Goal: Task Accomplishment & Management: Complete application form

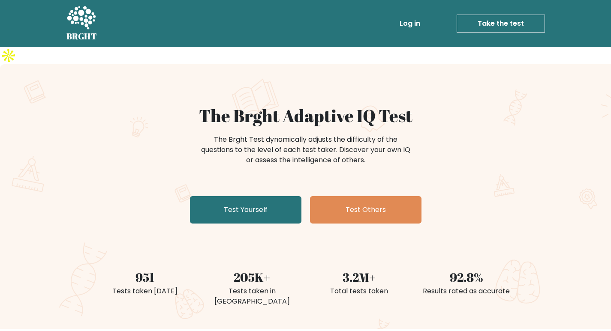
click at [472, 21] on link "Take the test" at bounding box center [500, 24] width 88 height 18
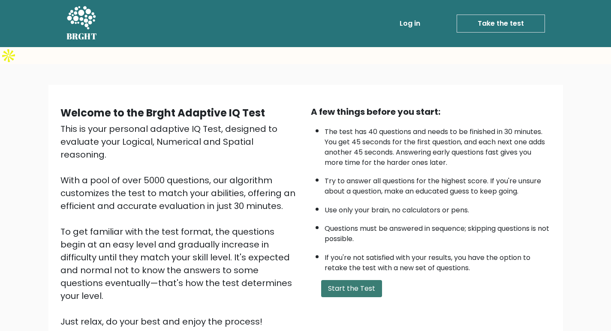
click at [361, 280] on button "Start the Test" at bounding box center [351, 288] width 61 height 17
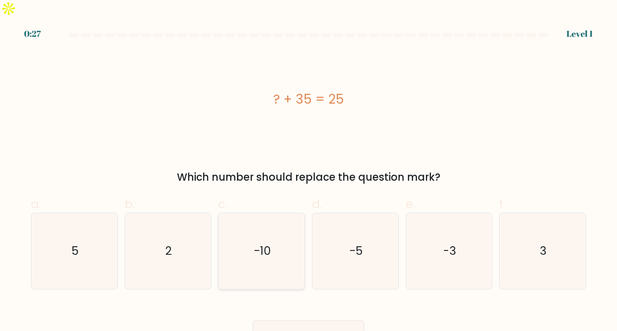
click at [254, 244] on icon "-10" at bounding box center [262, 251] width 76 height 76
click at [308, 171] on input "c. -10" at bounding box center [308, 169] width 0 height 6
radio input "true"
click at [335, 323] on button "Next" at bounding box center [308, 333] width 111 height 27
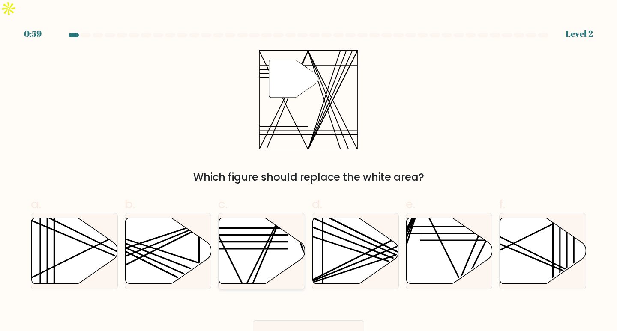
click at [282, 243] on icon at bounding box center [262, 251] width 86 height 66
click at [308, 171] on input "c." at bounding box center [308, 169] width 0 height 6
radio input "true"
click at [329, 320] on button "Next" at bounding box center [308, 333] width 111 height 27
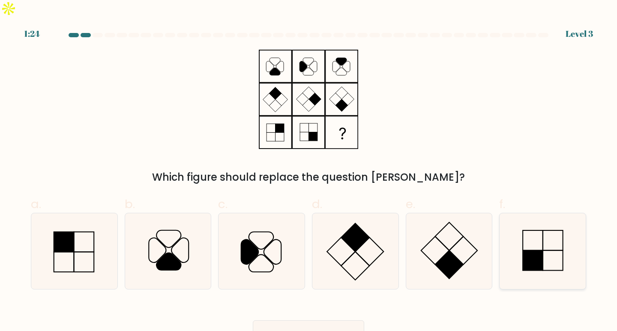
click at [544, 238] on icon at bounding box center [543, 251] width 76 height 76
click at [309, 171] on input "f." at bounding box center [308, 169] width 0 height 6
radio input "true"
drag, startPoint x: 314, startPoint y: 324, endPoint x: 312, endPoint y: 320, distance: 5.0
click at [313, 323] on button "Next" at bounding box center [308, 333] width 111 height 27
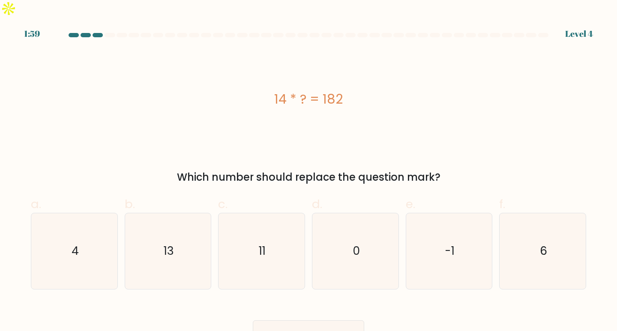
drag, startPoint x: 75, startPoint y: 234, endPoint x: 342, endPoint y: 323, distance: 281.7
click at [75, 243] on text "4" at bounding box center [75, 251] width 7 height 16
click at [345, 320] on button "Next" at bounding box center [308, 333] width 111 height 27
click at [90, 229] on icon "4" at bounding box center [74, 251] width 76 height 76
click at [308, 171] on input "a. 4" at bounding box center [308, 169] width 0 height 6
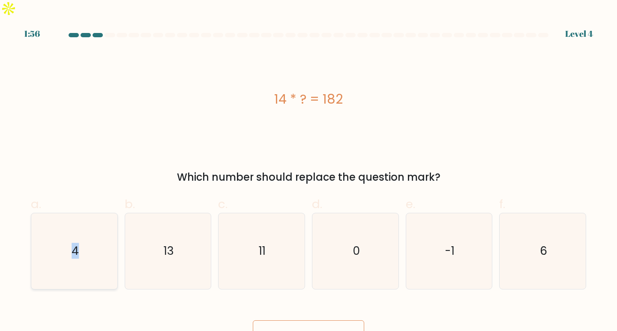
radio input "true"
click at [327, 320] on button "Next" at bounding box center [308, 333] width 111 height 27
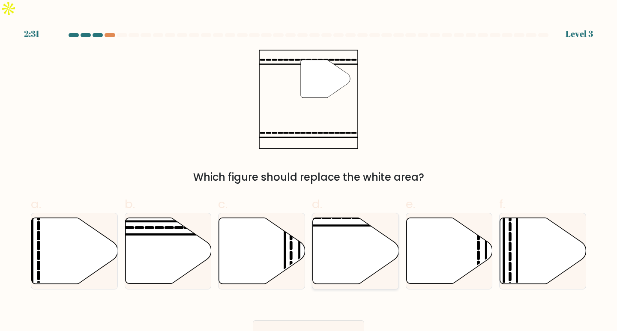
click at [358, 249] on icon at bounding box center [356, 251] width 86 height 66
click at [309, 171] on input "d." at bounding box center [308, 169] width 0 height 6
radio input "true"
click at [345, 320] on button "Next" at bounding box center [308, 333] width 111 height 27
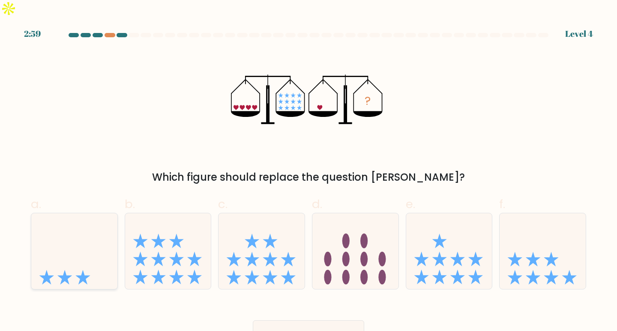
click at [63, 242] on icon at bounding box center [74, 251] width 86 height 71
click at [308, 171] on input "a." at bounding box center [308, 169] width 0 height 6
radio input "true"
click at [315, 331] on icon at bounding box center [317, 334] width 12 height 5
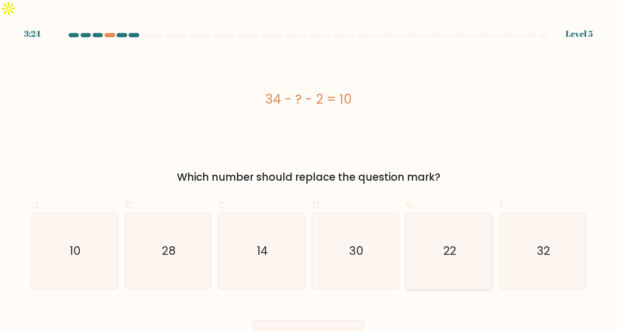
click at [471, 249] on icon "22" at bounding box center [449, 251] width 76 height 76
click at [309, 171] on input "e. 22" at bounding box center [308, 169] width 0 height 6
radio input "true"
click at [289, 320] on button "Next" at bounding box center [308, 333] width 111 height 27
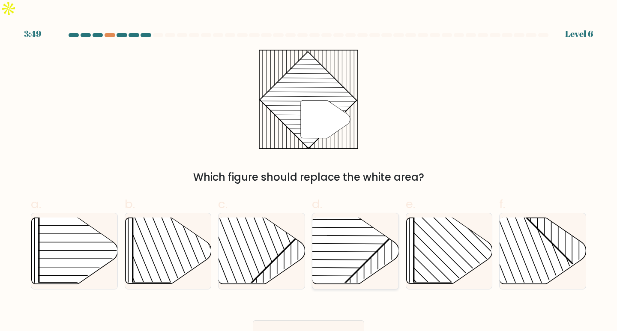
click at [384, 236] on icon at bounding box center [356, 251] width 86 height 66
click at [309, 171] on input "d." at bounding box center [308, 169] width 0 height 6
radio input "true"
click at [302, 320] on button "Next" at bounding box center [308, 333] width 111 height 27
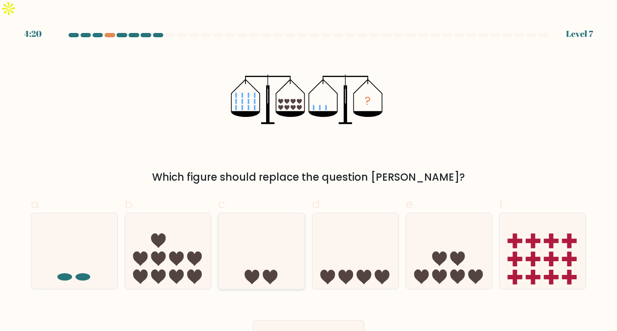
click at [272, 270] on icon at bounding box center [270, 277] width 15 height 15
click at [308, 171] on input "c." at bounding box center [308, 169] width 0 height 6
radio input "true"
click at [310, 320] on button "Next" at bounding box center [308, 333] width 111 height 27
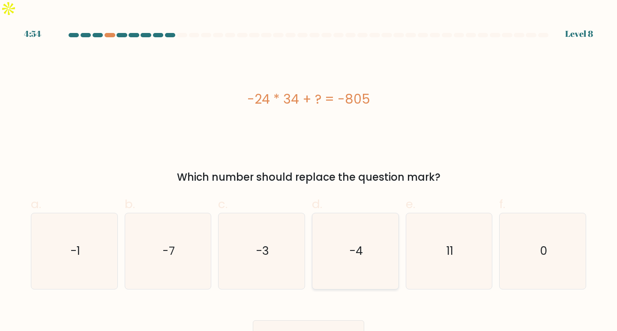
click at [375, 248] on icon "-4" at bounding box center [355, 251] width 76 height 76
click at [309, 171] on input "d. -4" at bounding box center [308, 169] width 0 height 6
radio input "true"
click at [338, 320] on button "Next" at bounding box center [308, 333] width 111 height 27
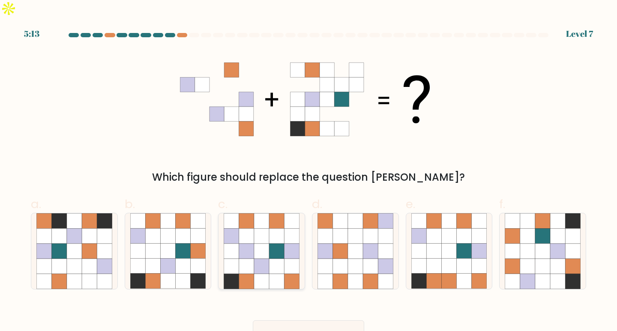
click at [289, 244] on icon at bounding box center [291, 251] width 15 height 15
click at [308, 171] on input "c." at bounding box center [308, 169] width 0 height 6
radio input "true"
click at [311, 320] on button "Next" at bounding box center [308, 333] width 111 height 27
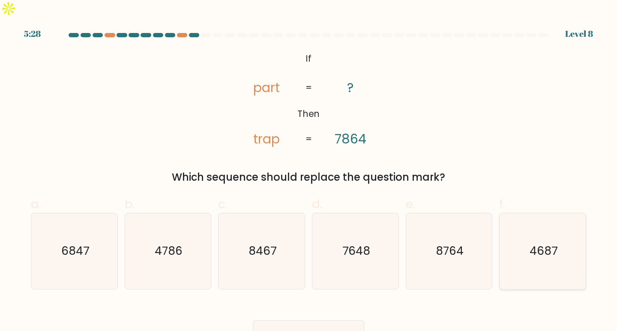
click at [542, 243] on icon "4687" at bounding box center [543, 251] width 76 height 76
click at [309, 171] on input "f. 4687" at bounding box center [308, 169] width 0 height 6
radio input "true"
click at [299, 320] on button "Next" at bounding box center [308, 333] width 111 height 27
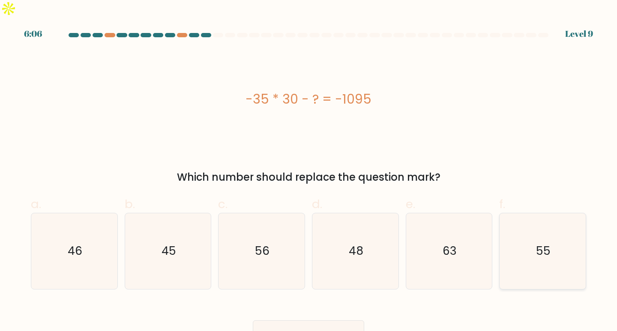
click at [546, 243] on text "55" at bounding box center [543, 251] width 15 height 16
click at [309, 171] on input "f. 55" at bounding box center [308, 169] width 0 height 6
radio input "true"
click at [295, 320] on button "Next" at bounding box center [308, 333] width 111 height 27
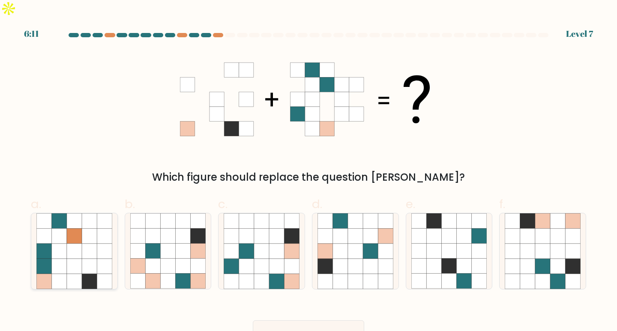
click at [62, 244] on icon at bounding box center [59, 251] width 15 height 15
click at [308, 171] on input "a." at bounding box center [308, 169] width 0 height 6
radio input "true"
click at [306, 323] on button "Next" at bounding box center [308, 333] width 111 height 27
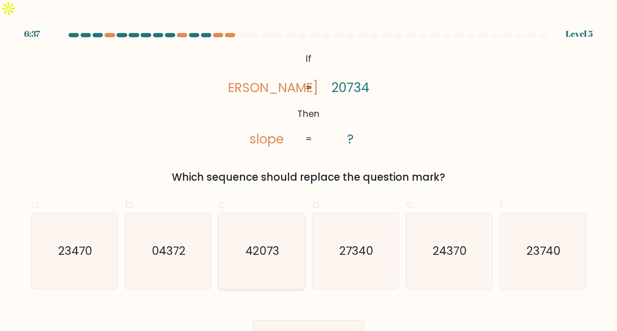
click at [260, 244] on icon "42073" at bounding box center [262, 251] width 76 height 76
click at [308, 171] on input "c. 42073" at bounding box center [308, 169] width 0 height 6
radio input "true"
click at [293, 320] on button "Next" at bounding box center [308, 333] width 111 height 27
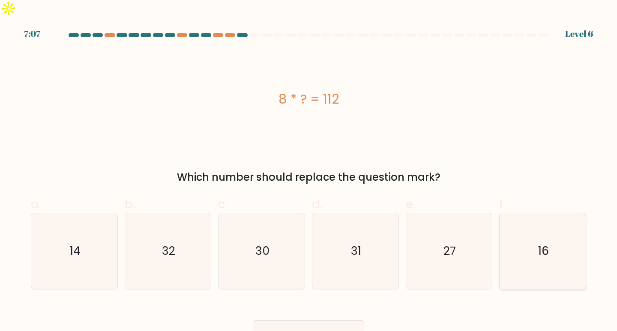
click at [532, 246] on icon "16" at bounding box center [543, 251] width 76 height 76
click at [309, 171] on input "f. 16" at bounding box center [308, 169] width 0 height 6
radio input "true"
click at [294, 320] on button "Next" at bounding box center [308, 333] width 111 height 27
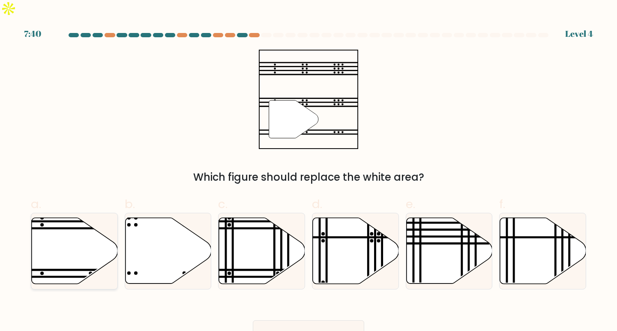
click at [41, 218] on icon at bounding box center [75, 251] width 86 height 66
click at [308, 171] on input "a." at bounding box center [308, 169] width 0 height 6
radio input "true"
click at [317, 331] on icon at bounding box center [316, 334] width 10 height 4
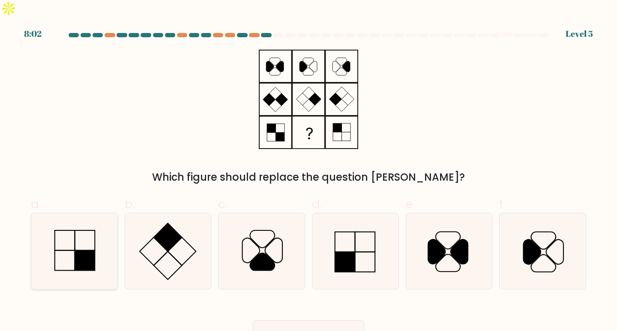
click at [72, 227] on icon at bounding box center [74, 251] width 76 height 76
click at [308, 171] on input "a." at bounding box center [308, 169] width 0 height 6
radio input "true"
click at [324, 320] on button "Next" at bounding box center [308, 333] width 111 height 27
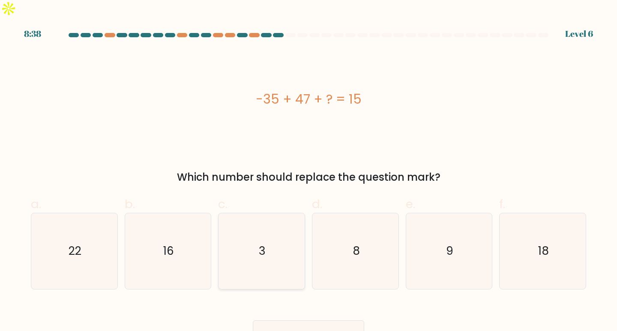
click at [279, 249] on icon "3" at bounding box center [262, 251] width 76 height 76
click at [308, 171] on input "c. 3" at bounding box center [308, 169] width 0 height 6
radio input "true"
click at [312, 320] on button "Next" at bounding box center [308, 333] width 111 height 27
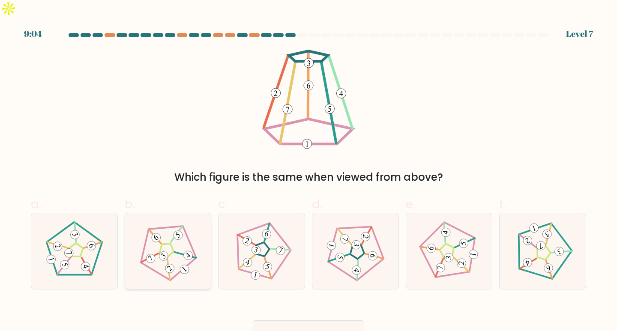
click at [160, 255] on icon at bounding box center [168, 251] width 60 height 60
click at [308, 171] on input "b." at bounding box center [308, 169] width 0 height 6
radio input "true"
click at [295, 320] on button "Next" at bounding box center [308, 333] width 111 height 27
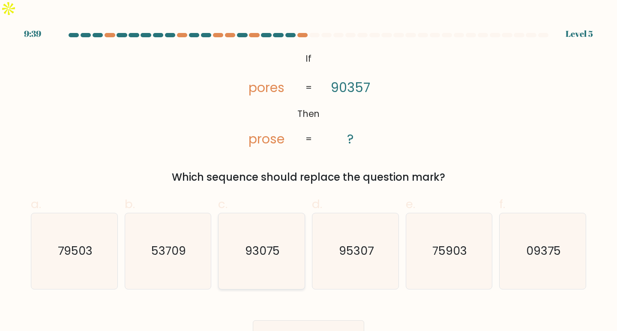
click at [274, 252] on icon "93075" at bounding box center [262, 251] width 76 height 76
click at [308, 171] on input "c. 93075" at bounding box center [308, 169] width 0 height 6
radio input "true"
click at [323, 320] on button "Next" at bounding box center [308, 333] width 111 height 27
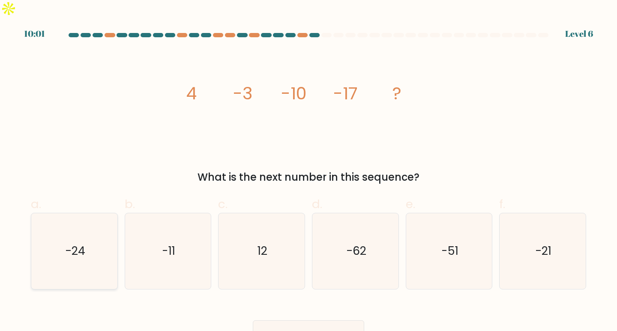
drag, startPoint x: 63, startPoint y: 230, endPoint x: 77, endPoint y: 240, distance: 17.1
click at [64, 231] on icon "-24" at bounding box center [74, 251] width 76 height 76
click at [308, 171] on input "a. -24" at bounding box center [308, 169] width 0 height 6
radio input "true"
click at [302, 320] on button "Next" at bounding box center [308, 333] width 111 height 27
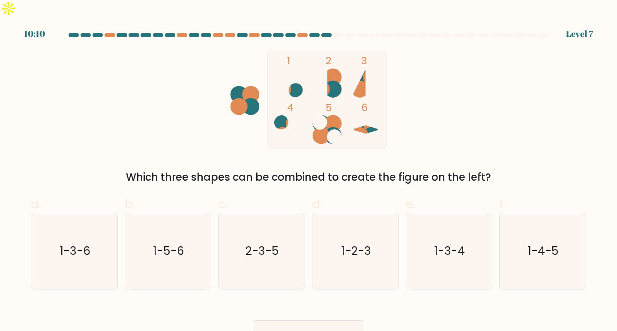
click at [331, 129] on circle at bounding box center [334, 136] width 15 height 15
click at [291, 100] on tspan "4" at bounding box center [290, 107] width 6 height 14
click at [554, 242] on icon "1-4-5" at bounding box center [543, 251] width 76 height 76
click at [309, 171] on input "f. 1-4-5" at bounding box center [308, 169] width 0 height 6
radio input "true"
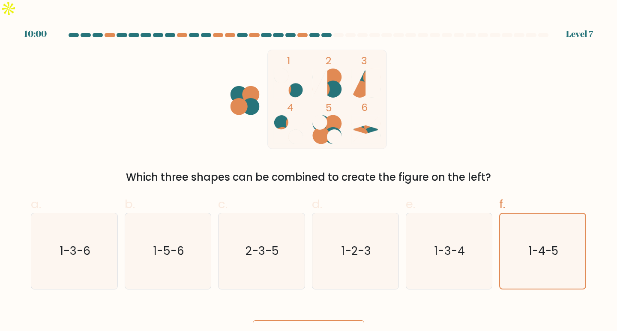
click at [285, 320] on button "Next" at bounding box center [308, 333] width 111 height 27
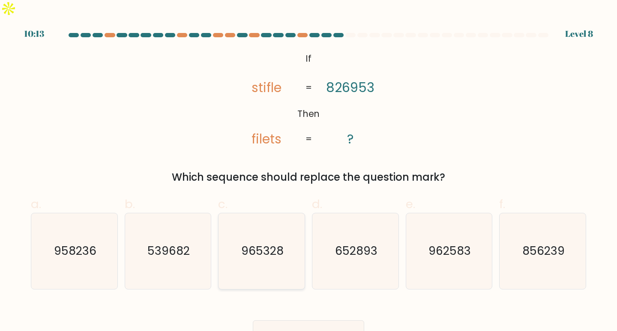
click at [269, 243] on text "965328" at bounding box center [262, 251] width 42 height 16
click at [308, 171] on input "c. 965328" at bounding box center [308, 169] width 0 height 6
radio input "true"
click at [309, 320] on button "Next" at bounding box center [308, 333] width 111 height 27
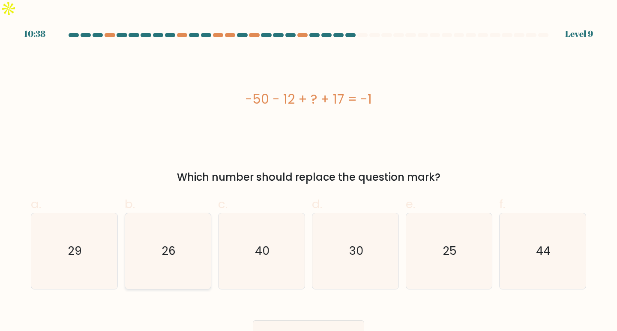
drag, startPoint x: 157, startPoint y: 229, endPoint x: 197, endPoint y: 250, distance: 44.8
click at [158, 229] on icon "26" at bounding box center [168, 251] width 76 height 76
click at [308, 171] on input "b. 26" at bounding box center [308, 169] width 0 height 6
radio input "true"
click at [322, 331] on icon at bounding box center [317, 334] width 12 height 5
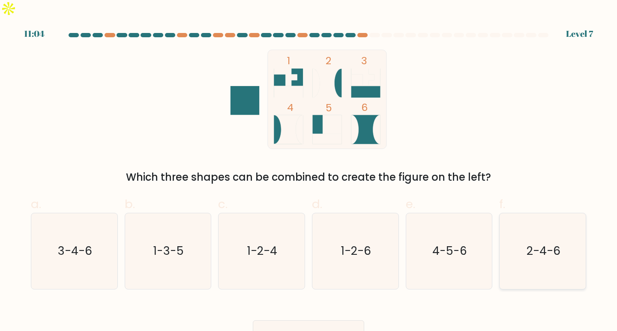
click at [537, 255] on icon "2-4-6" at bounding box center [543, 251] width 76 height 76
click at [309, 171] on input "f. 2-4-6" at bounding box center [308, 169] width 0 height 6
radio input "true"
click at [329, 320] on button "Next" at bounding box center [308, 333] width 111 height 27
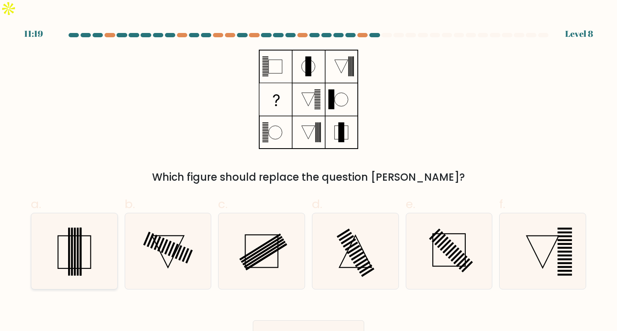
click at [69, 252] on rect at bounding box center [69, 252] width 2 height 48
click at [308, 171] on input "a." at bounding box center [308, 169] width 0 height 6
radio input "true"
click at [320, 320] on button "Next" at bounding box center [308, 333] width 111 height 27
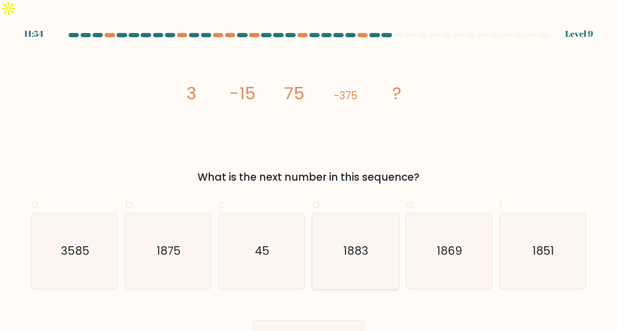
click at [371, 252] on icon "1883" at bounding box center [355, 251] width 76 height 76
click at [309, 171] on input "d. 1883" at bounding box center [308, 169] width 0 height 6
radio input "true"
click at [315, 320] on button "Next" at bounding box center [308, 333] width 111 height 27
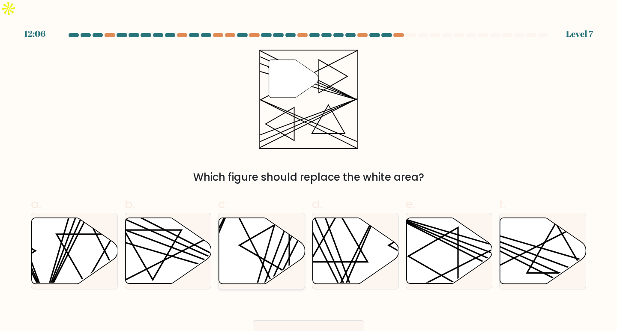
click at [277, 236] on line at bounding box center [263, 287] width 63 height 168
click at [308, 171] on input "c." at bounding box center [308, 169] width 0 height 6
radio input "true"
click at [168, 237] on icon at bounding box center [153, 255] width 58 height 50
click at [308, 171] on input "b." at bounding box center [308, 169] width 0 height 6
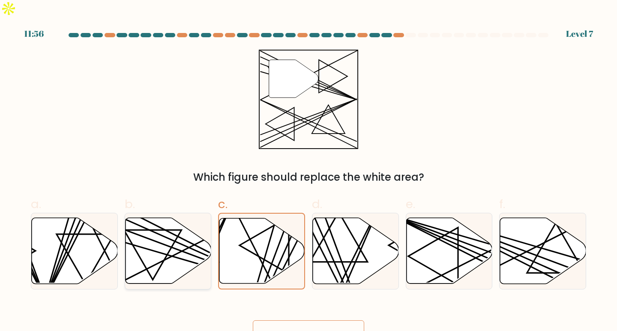
radio input "true"
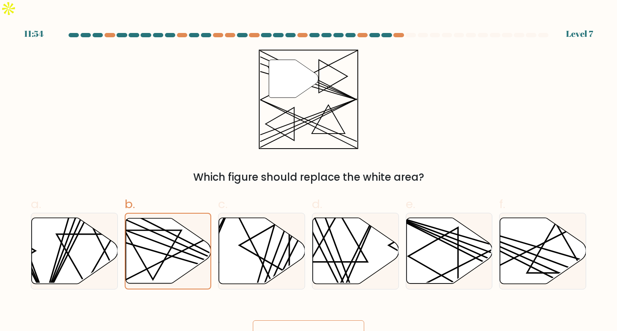
click at [318, 331] on icon at bounding box center [317, 334] width 12 height 5
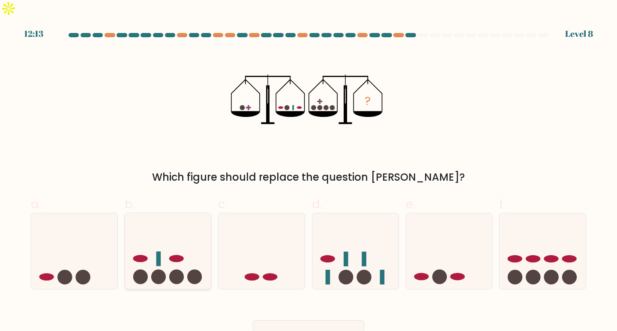
click at [177, 270] on circle at bounding box center [176, 277] width 15 height 15
click at [308, 171] on input "b." at bounding box center [308, 169] width 0 height 6
radio input "true"
click at [285, 322] on button "Next" at bounding box center [308, 333] width 111 height 27
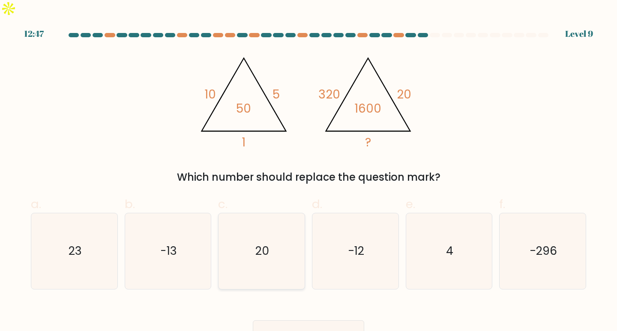
click at [274, 237] on icon "20" at bounding box center [262, 251] width 76 height 76
click at [308, 171] on input "c. 20" at bounding box center [308, 169] width 0 height 6
radio input "true"
click at [299, 320] on button "Next" at bounding box center [308, 333] width 111 height 27
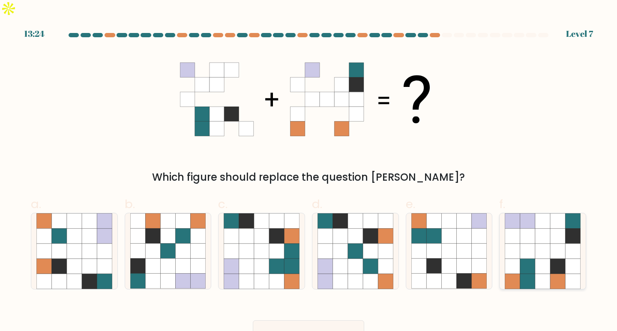
click at [525, 214] on icon at bounding box center [527, 221] width 15 height 15
click at [309, 171] on input "f." at bounding box center [308, 169] width 0 height 6
radio input "true"
click at [301, 320] on button "Next" at bounding box center [308, 333] width 111 height 27
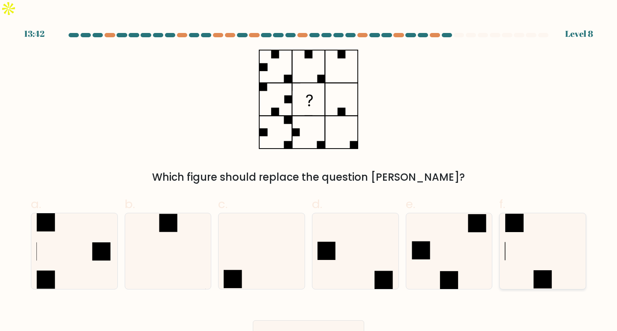
click at [518, 243] on icon at bounding box center [543, 251] width 76 height 76
click at [309, 171] on input "f." at bounding box center [308, 169] width 0 height 6
radio input "true"
click at [314, 320] on button "Next" at bounding box center [308, 333] width 111 height 27
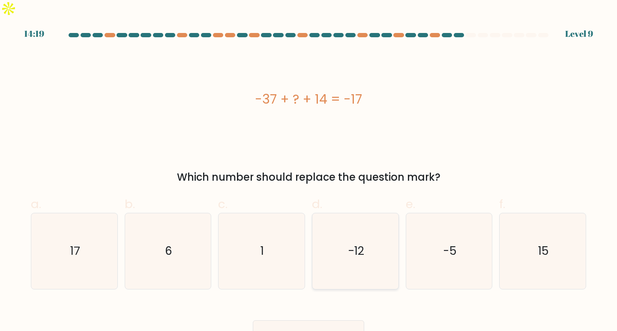
click at [367, 243] on icon "-12" at bounding box center [355, 251] width 76 height 76
click at [309, 171] on input "d. -12" at bounding box center [308, 169] width 0 height 6
radio input "true"
click at [299, 320] on button "Next" at bounding box center [308, 333] width 111 height 27
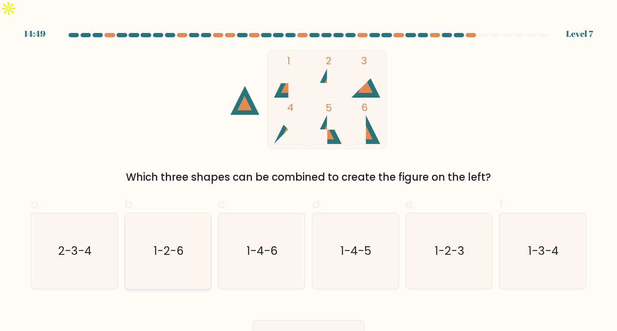
click at [169, 243] on text "1-2-6" at bounding box center [169, 251] width 30 height 16
click at [308, 171] on input "b. 1-2-6" at bounding box center [308, 169] width 0 height 6
radio input "true"
click at [316, 320] on button "Next" at bounding box center [308, 333] width 111 height 27
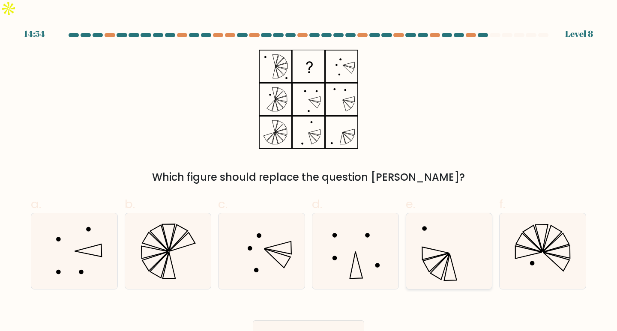
click at [431, 246] on icon at bounding box center [449, 251] width 76 height 76
click at [309, 171] on input "e." at bounding box center [308, 169] width 0 height 6
radio input "true"
click at [294, 320] on button "Next" at bounding box center [308, 333] width 111 height 27
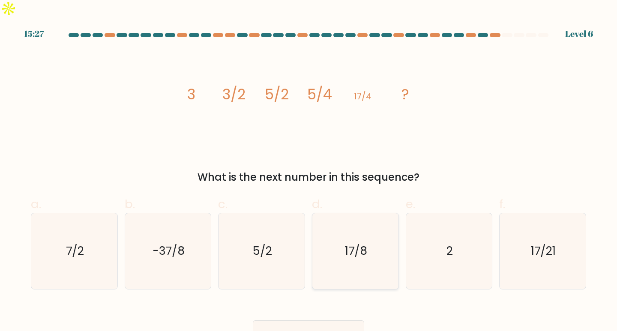
click at [334, 247] on icon "17/8" at bounding box center [355, 251] width 76 height 76
click at [309, 171] on input "d. 17/8" at bounding box center [308, 169] width 0 height 6
radio input "true"
click at [311, 320] on button "Next" at bounding box center [308, 333] width 111 height 27
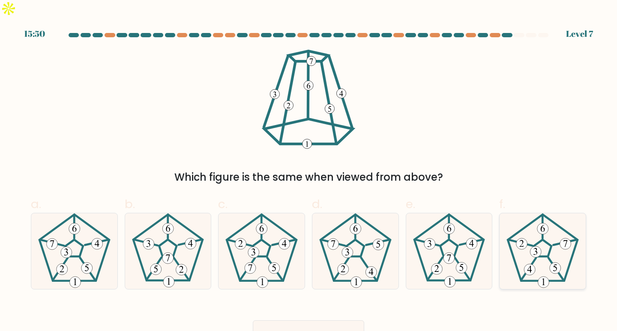
click at [545, 242] on icon at bounding box center [543, 251] width 76 height 76
click at [309, 171] on input "f." at bounding box center [308, 169] width 0 height 6
radio input "true"
click at [299, 320] on button "Next" at bounding box center [308, 333] width 111 height 27
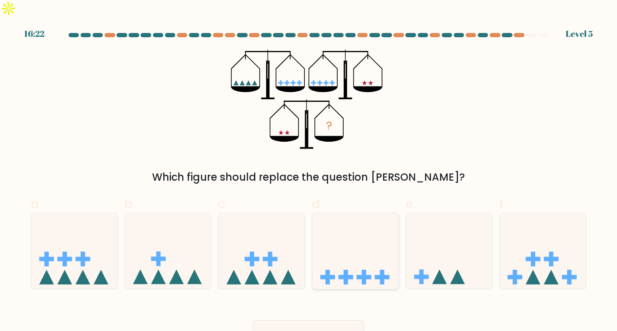
click at [347, 243] on icon at bounding box center [355, 251] width 86 height 71
click at [309, 171] on input "d." at bounding box center [308, 169] width 0 height 6
radio input "true"
click at [326, 320] on button "Next" at bounding box center [308, 333] width 111 height 27
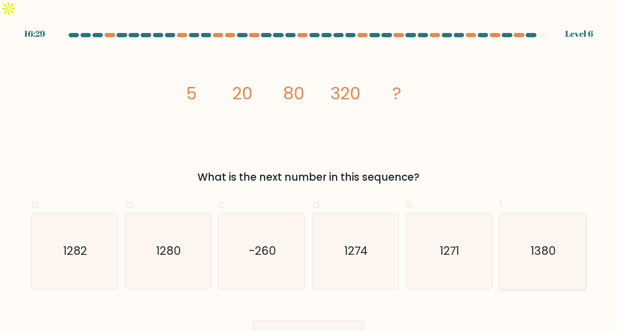
click at [530, 243] on icon "1380" at bounding box center [543, 251] width 76 height 76
click at [309, 171] on input "f. 1380" at bounding box center [308, 169] width 0 height 6
radio input "true"
click at [315, 320] on button "Next" at bounding box center [308, 333] width 111 height 27
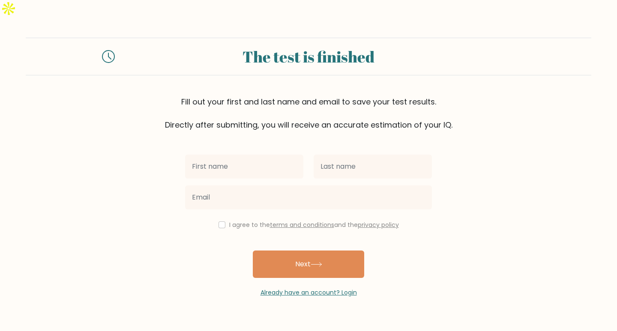
click at [256, 155] on input "text" at bounding box center [244, 167] width 118 height 24
type input "Ranaida"
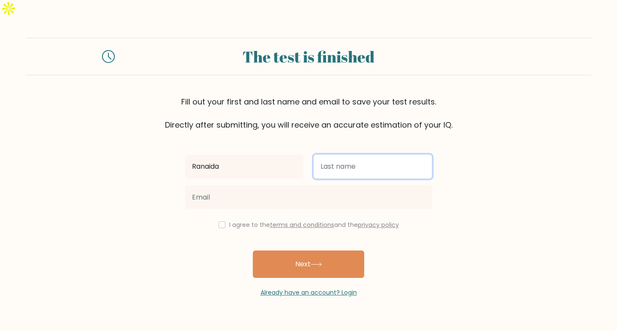
click at [375, 155] on input "text" at bounding box center [373, 167] width 118 height 24
type input "Del Fierro"
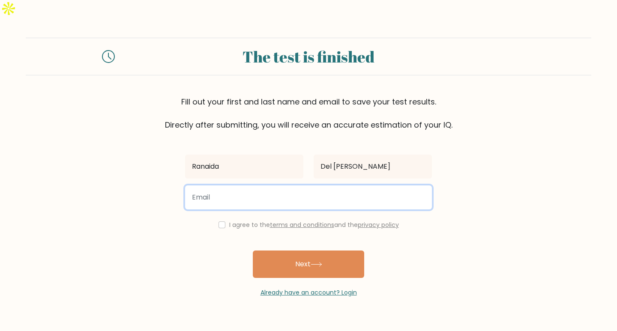
click at [231, 186] on input "email" at bounding box center [308, 198] width 247 height 24
type input "ranaidadelfierro@gmail.com"
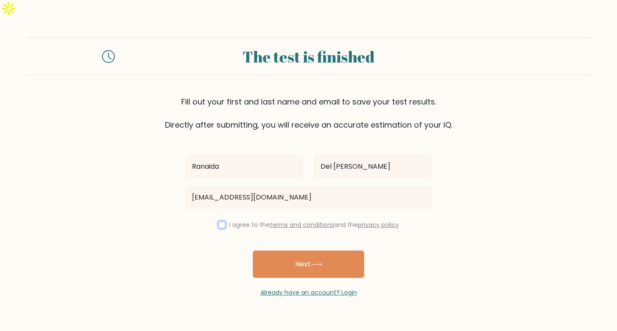
click at [221, 222] on input "checkbox" at bounding box center [222, 225] width 7 height 7
checkbox input "true"
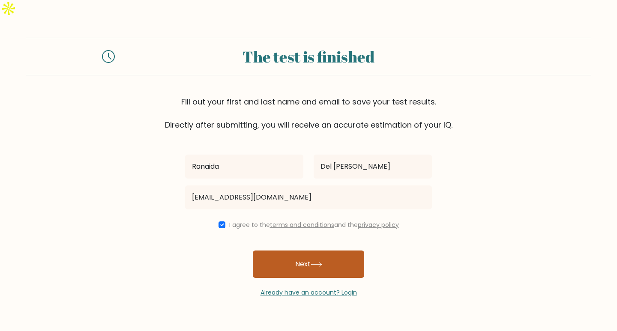
click at [297, 251] on button "Next" at bounding box center [308, 264] width 111 height 27
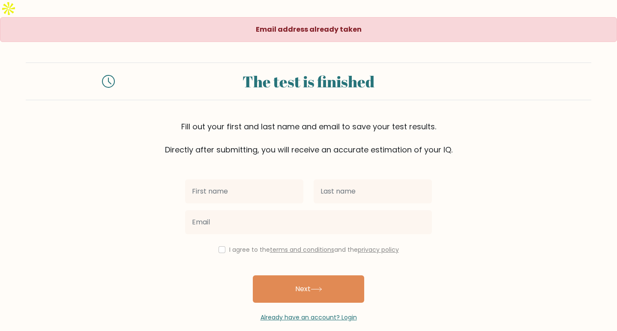
click at [255, 180] on input "text" at bounding box center [244, 192] width 118 height 24
type input "Ranaida"
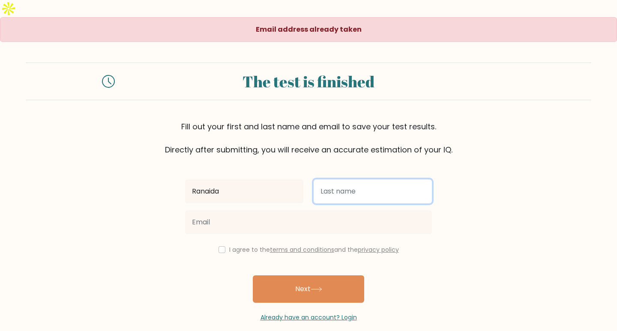
click at [342, 180] on input "text" at bounding box center [373, 192] width 118 height 24
type input "Del Fierro"
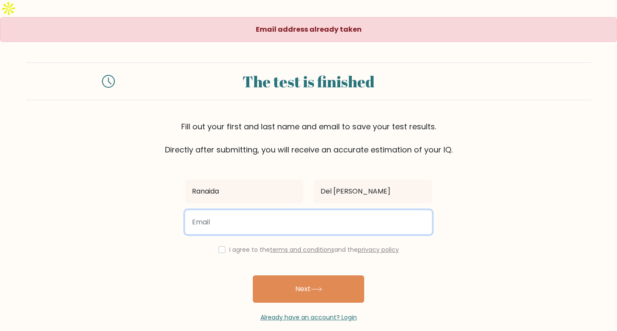
click at [256, 213] on input "email" at bounding box center [308, 222] width 247 height 24
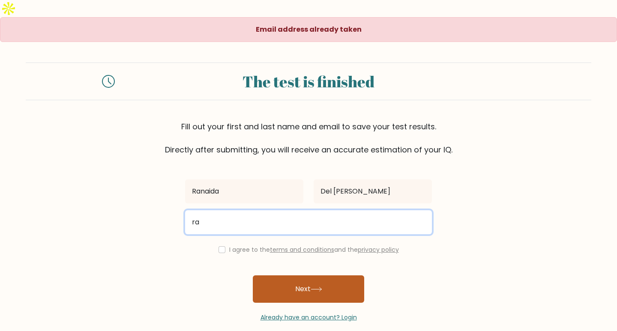
type input "ranadfierro@gmail.com"
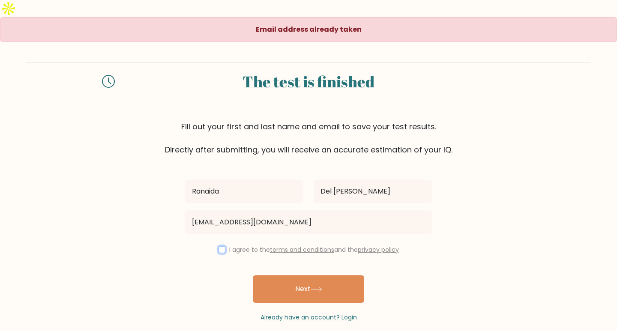
drag, startPoint x: 216, startPoint y: 231, endPoint x: 251, endPoint y: 253, distance: 41.2
click at [219, 246] on input "checkbox" at bounding box center [222, 249] width 7 height 7
checkbox input "true"
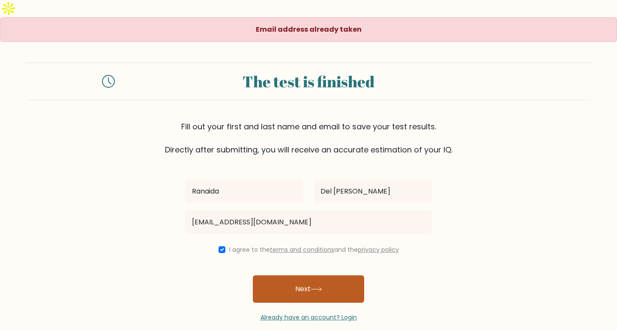
click at [299, 276] on button "Next" at bounding box center [308, 289] width 111 height 27
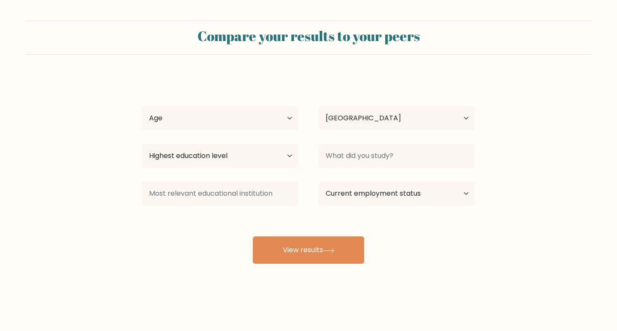
select select "PH"
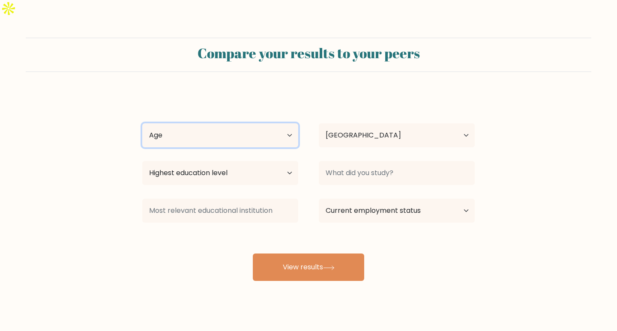
click at [205, 123] on select "Age Under 18 years old 18-24 years old 25-34 years old 35-44 years old 45-54 ye…" at bounding box center [220, 135] width 156 height 24
select select "45_54"
click at [142, 123] on select "Age Under 18 years old 18-24 years old 25-34 years old 35-44 years old 45-54 ye…" at bounding box center [220, 135] width 156 height 24
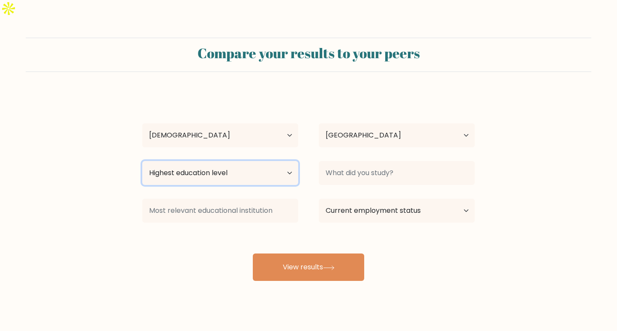
click at [247, 161] on select "Highest education level No schooling Primary Lower Secondary Upper Secondary Oc…" at bounding box center [220, 173] width 156 height 24
select select "bachelors_degree"
click at [142, 161] on select "Highest education level No schooling Primary Lower Secondary Upper Secondary Oc…" at bounding box center [220, 173] width 156 height 24
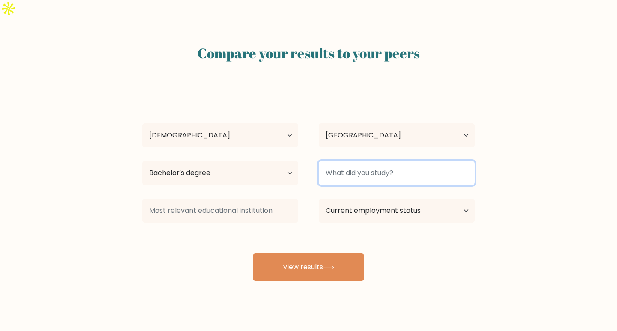
click at [407, 161] on input at bounding box center [397, 173] width 156 height 24
type input "B"
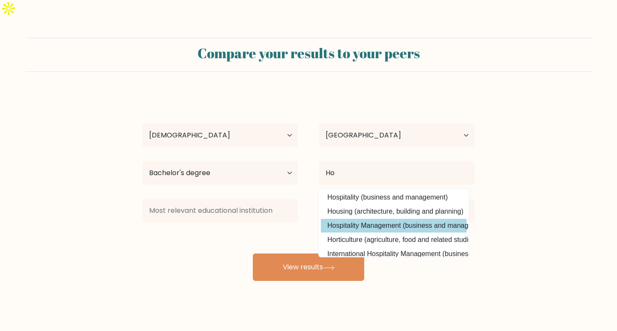
click at [396, 210] on div "Ranaida Del Fierro Age Under 18 years old 18-24 years old 25-34 years old 35-44…" at bounding box center [308, 187] width 343 height 189
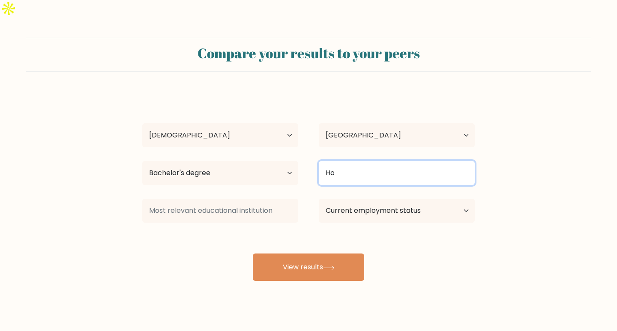
click at [348, 162] on input "Ho" at bounding box center [397, 173] width 156 height 24
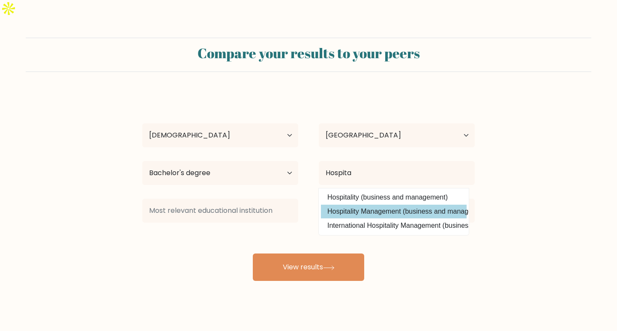
click at [342, 191] on div "Ranaida Del Fierro Age Under 18 years old 18-24 years old 25-34 years old 35-44…" at bounding box center [308, 187] width 343 height 189
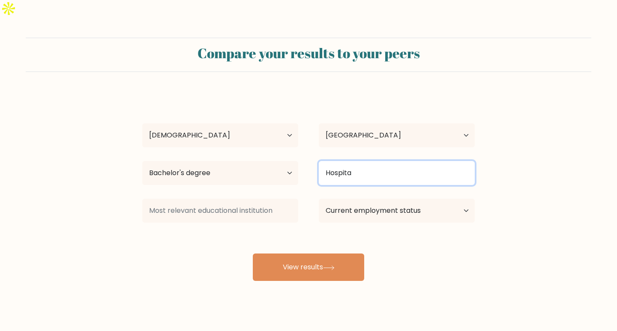
click at [359, 161] on input "Hospita" at bounding box center [397, 173] width 156 height 24
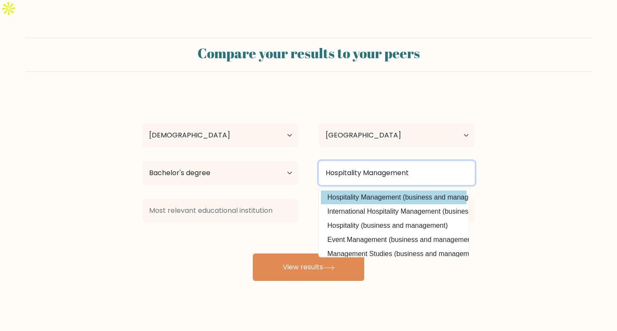
type input "Hospitality Management"
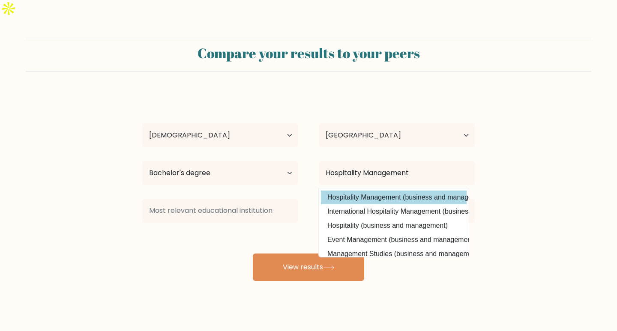
click at [358, 191] on option "Hospitality Management (business and management)" at bounding box center [394, 198] width 146 height 14
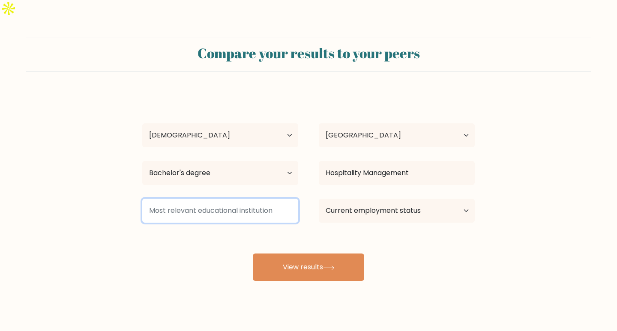
click at [255, 199] on input at bounding box center [220, 211] width 156 height 24
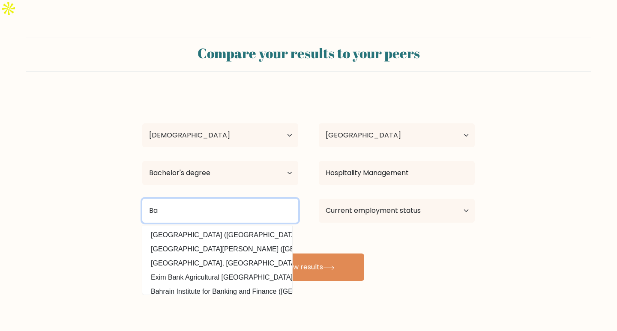
type input "B"
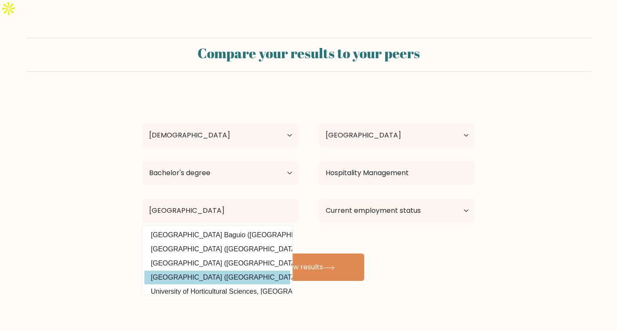
click at [216, 260] on div "Ranaida Del Fierro Age Under 18 years old 18-24 years old 25-34 years old 35-44…" at bounding box center [308, 187] width 343 height 189
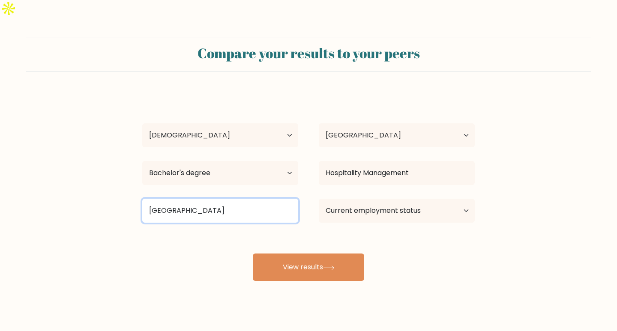
click at [211, 199] on input "University of Bag" at bounding box center [220, 211] width 156 height 24
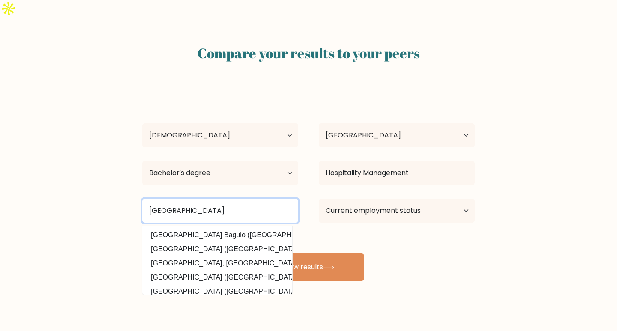
type input "University of Baguio"
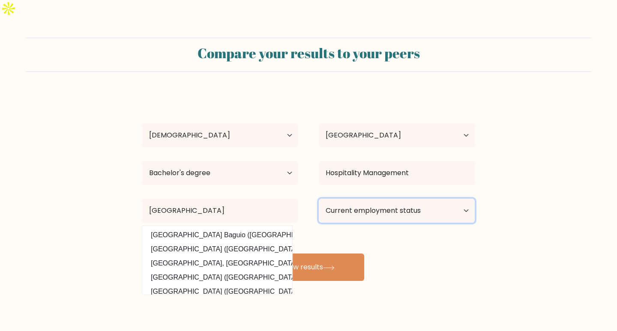
click at [359, 199] on select "Current employment status Employed Student Retired Other / prefer not to answer" at bounding box center [397, 211] width 156 height 24
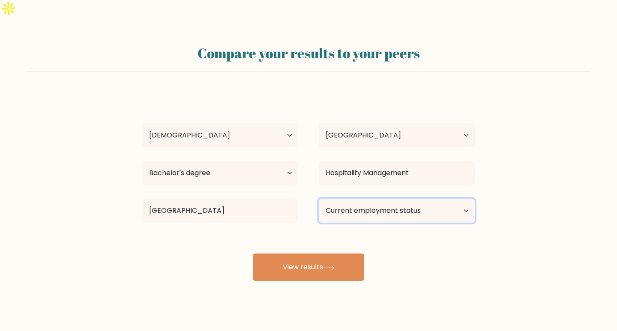
select select "other"
click at [319, 199] on select "Current employment status Employed Student Retired Other / prefer not to answer" at bounding box center [397, 211] width 156 height 24
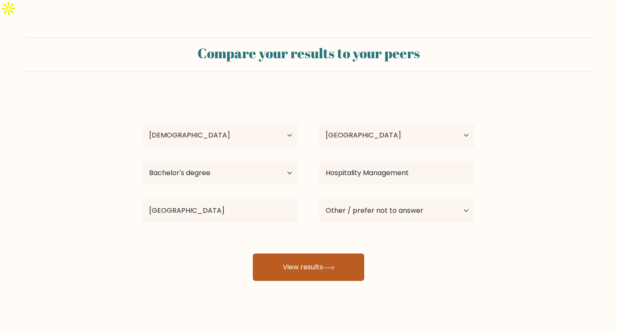
click at [305, 258] on button "View results" at bounding box center [308, 267] width 111 height 27
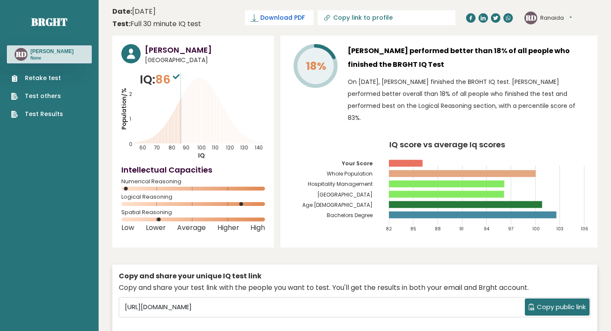
click at [305, 15] on span "Download PDF" at bounding box center [282, 17] width 45 height 9
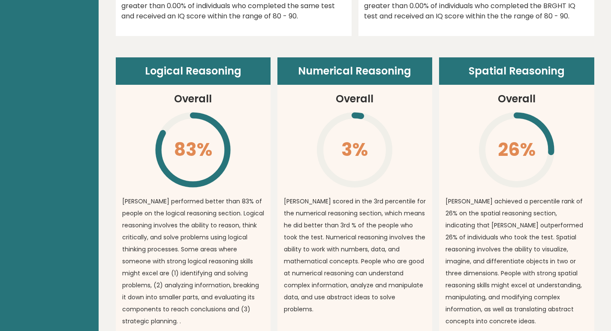
scroll to position [600, 0]
